Goal: Task Accomplishment & Management: Manage account settings

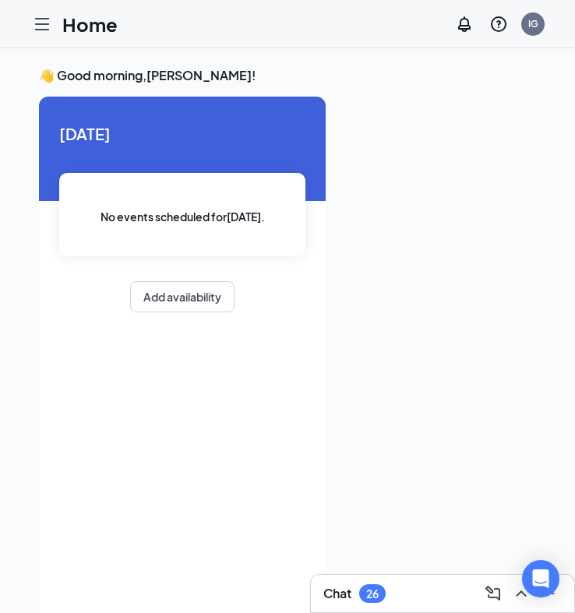
click at [49, 34] on div at bounding box center [41, 24] width 31 height 31
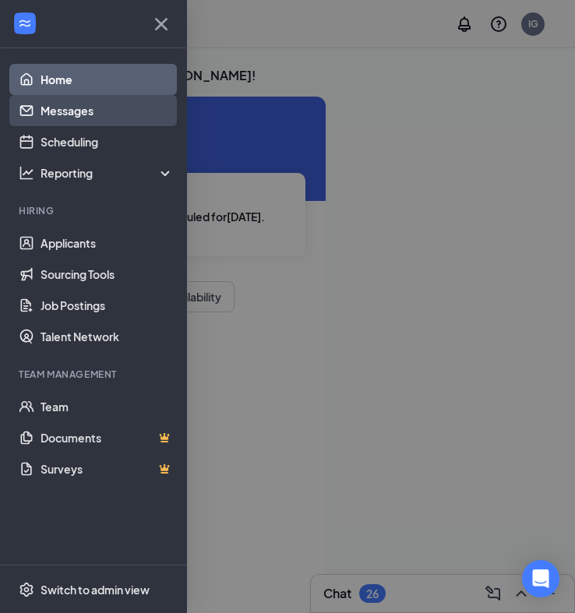
click at [98, 119] on link "Messages" at bounding box center [107, 110] width 133 height 31
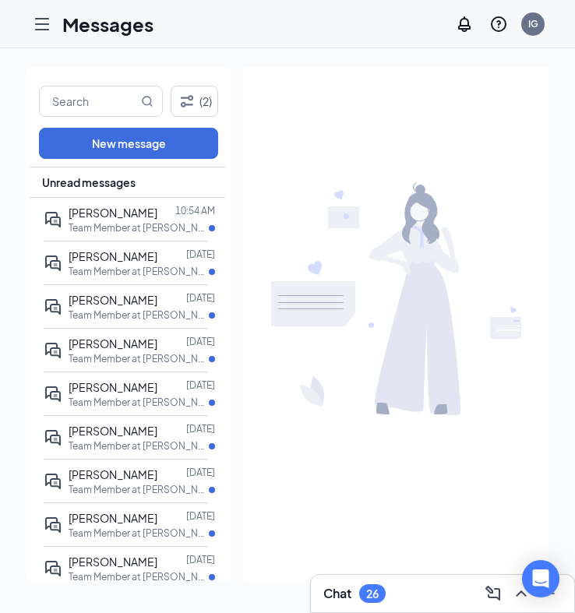
click at [23, 10] on div "Messages IG" at bounding box center [287, 24] width 575 height 48
click at [41, 21] on icon "Hamburger" at bounding box center [42, 24] width 19 height 19
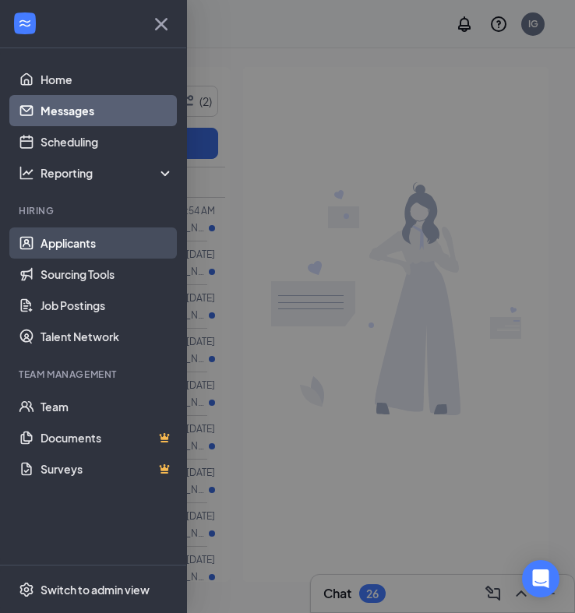
click at [125, 237] on link "Applicants" at bounding box center [107, 243] width 133 height 31
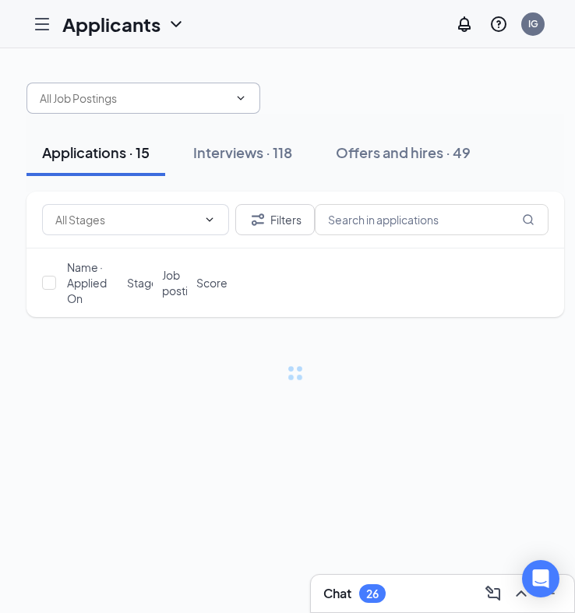
click at [142, 96] on input "text" at bounding box center [134, 98] width 189 height 17
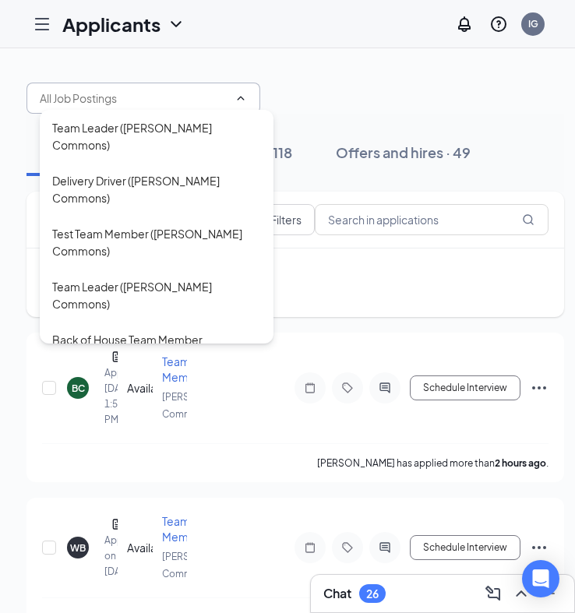
click at [475, 181] on div "Applications · 15 Interviews · 118 Offers and hires · 49" at bounding box center [295, 153] width 538 height 78
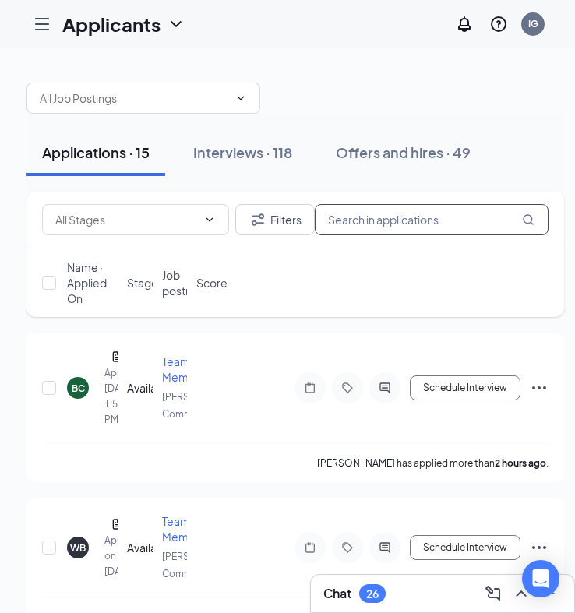
click at [470, 206] on input "text" at bounding box center [432, 219] width 234 height 31
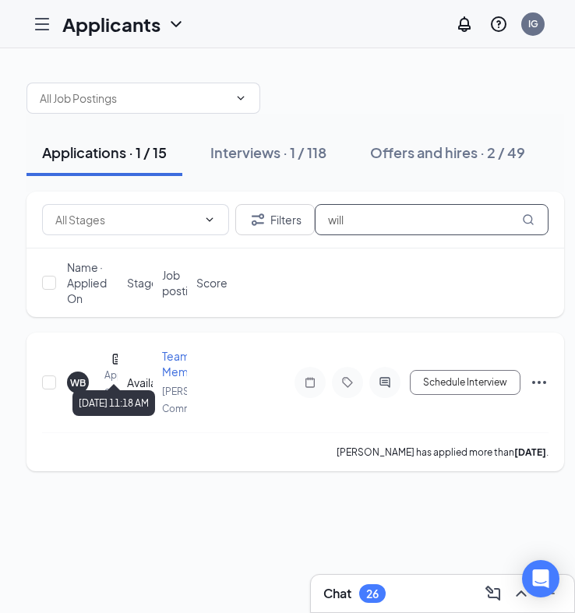
type input "will"
click at [116, 385] on div "[DATE] 11:18 AM" at bounding box center [113, 400] width 83 height 32
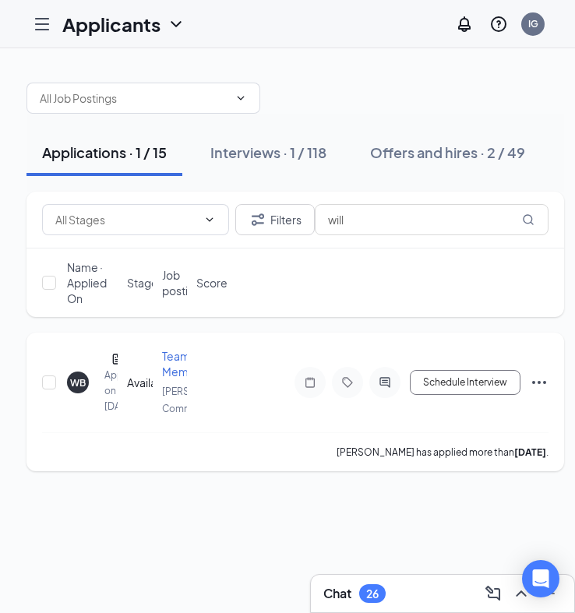
click at [72, 383] on div "WB" at bounding box center [78, 382] width 16 height 13
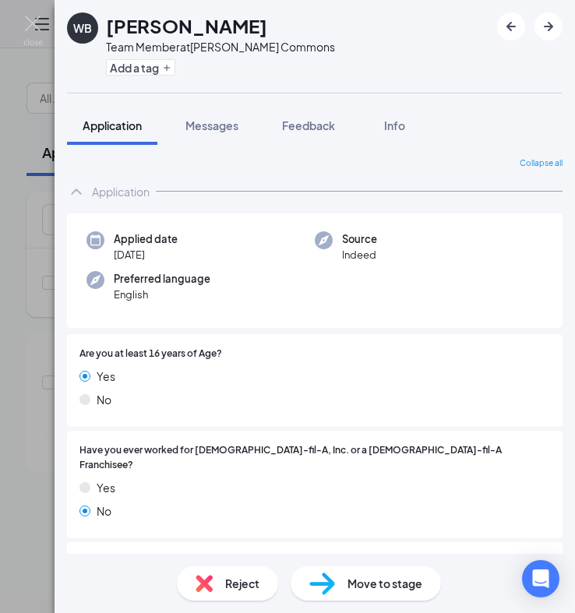
click at [19, 274] on div "WB Willow [PERSON_NAME] Team Member at [PERSON_NAME][GEOGRAPHIC_DATA] Add a tag…" at bounding box center [287, 306] width 575 height 613
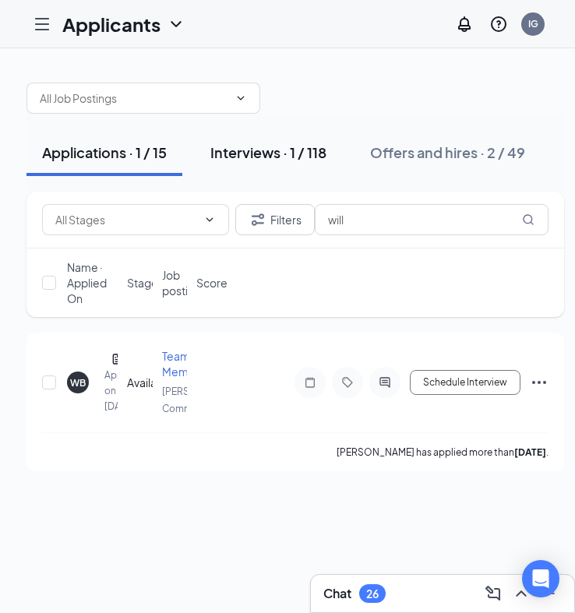
click at [257, 151] on div "Interviews · 1 / 118" at bounding box center [268, 152] width 116 height 19
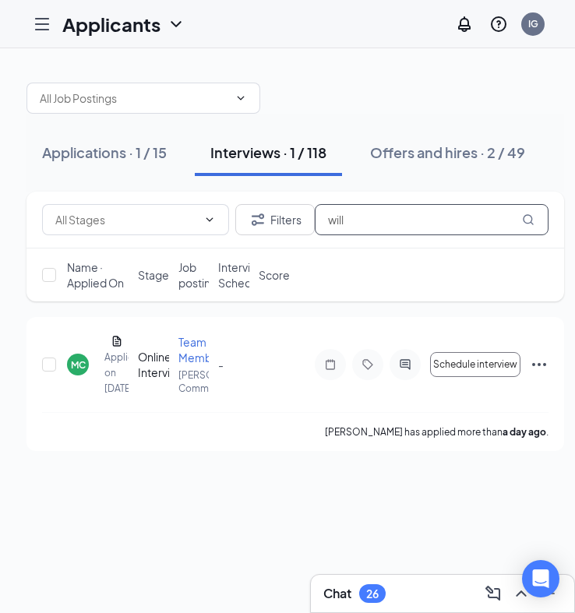
click at [469, 227] on input "will" at bounding box center [432, 219] width 234 height 31
click at [66, 362] on div "MC [PERSON_NAME] Applied on [DATE] Online Interview Team Member [PERSON_NAME] C…" at bounding box center [295, 372] width 507 height 79
click at [373, 224] on input "will" at bounding box center [432, 219] width 234 height 31
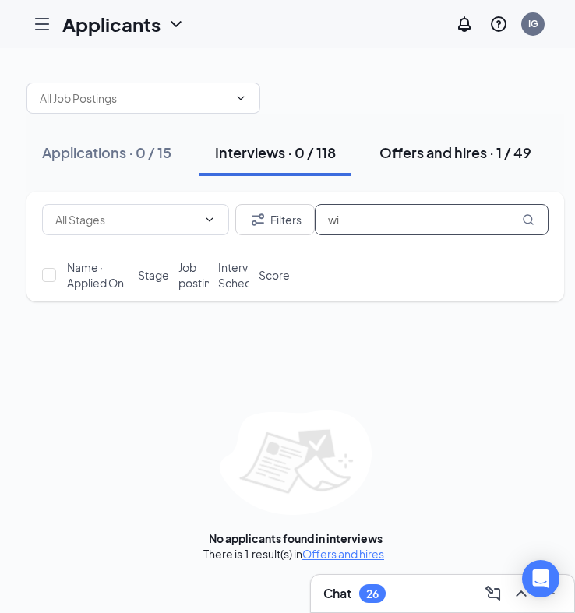
type input "w"
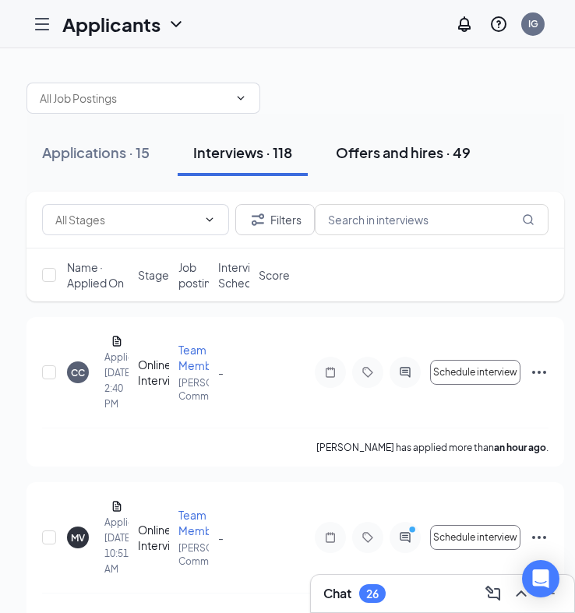
click at [428, 152] on div "Offers and hires · 49" at bounding box center [403, 152] width 135 height 19
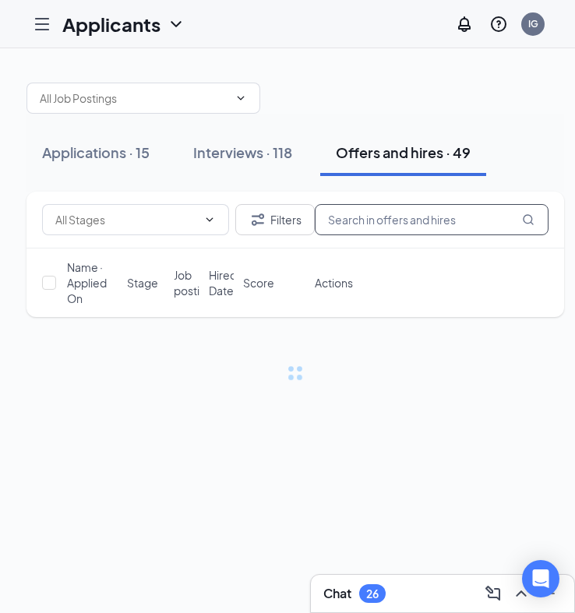
click at [377, 222] on input "text" at bounding box center [432, 219] width 234 height 31
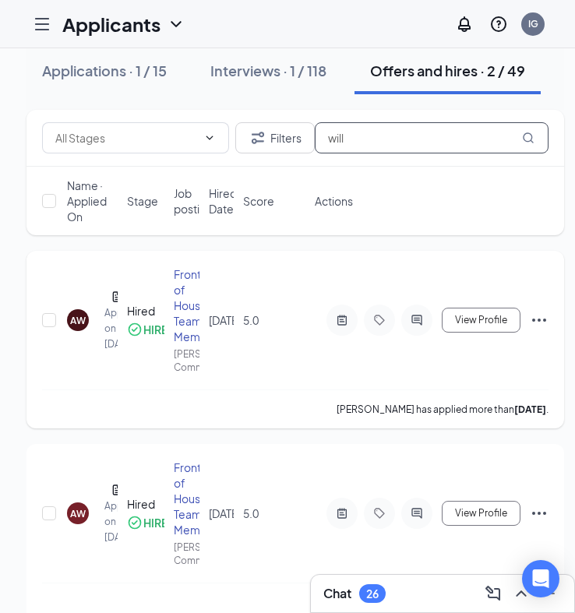
scroll to position [109, 0]
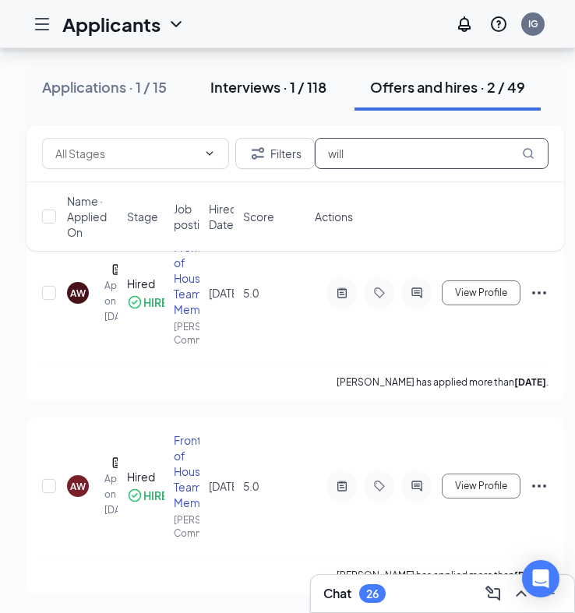
type input "will"
click at [302, 97] on button "Interviews · 1 / 118" at bounding box center [268, 87] width 147 height 47
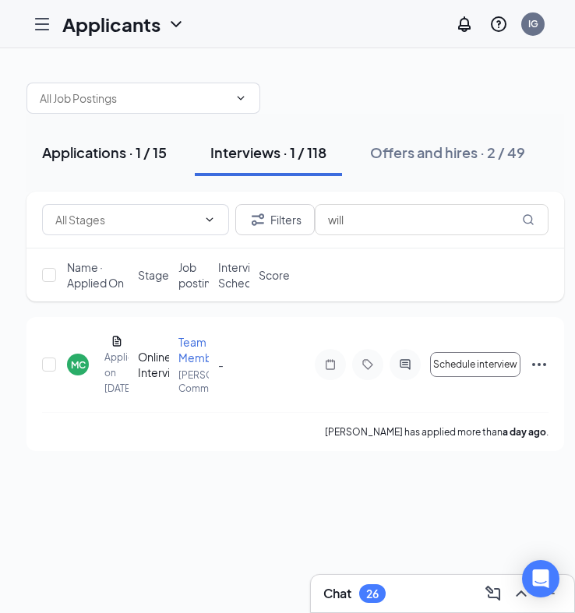
click at [143, 136] on button "Applications · 1 / 15" at bounding box center [104, 152] width 156 height 47
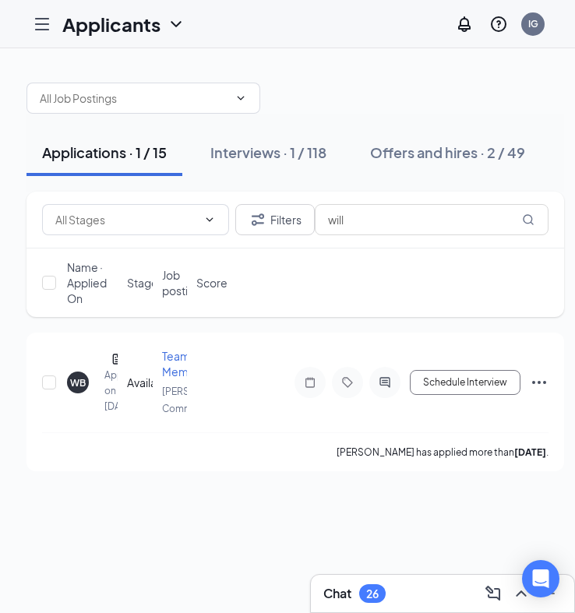
click at [44, 21] on icon "Hamburger" at bounding box center [42, 24] width 19 height 19
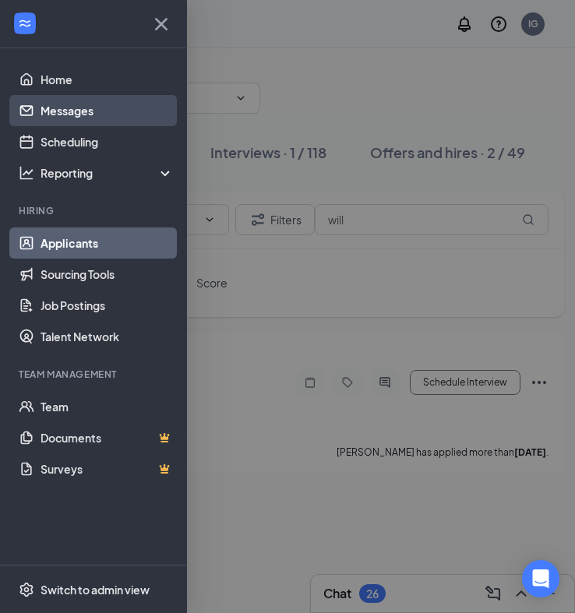
click at [90, 110] on link "Messages" at bounding box center [107, 110] width 133 height 31
